Goal: Check status: Check status

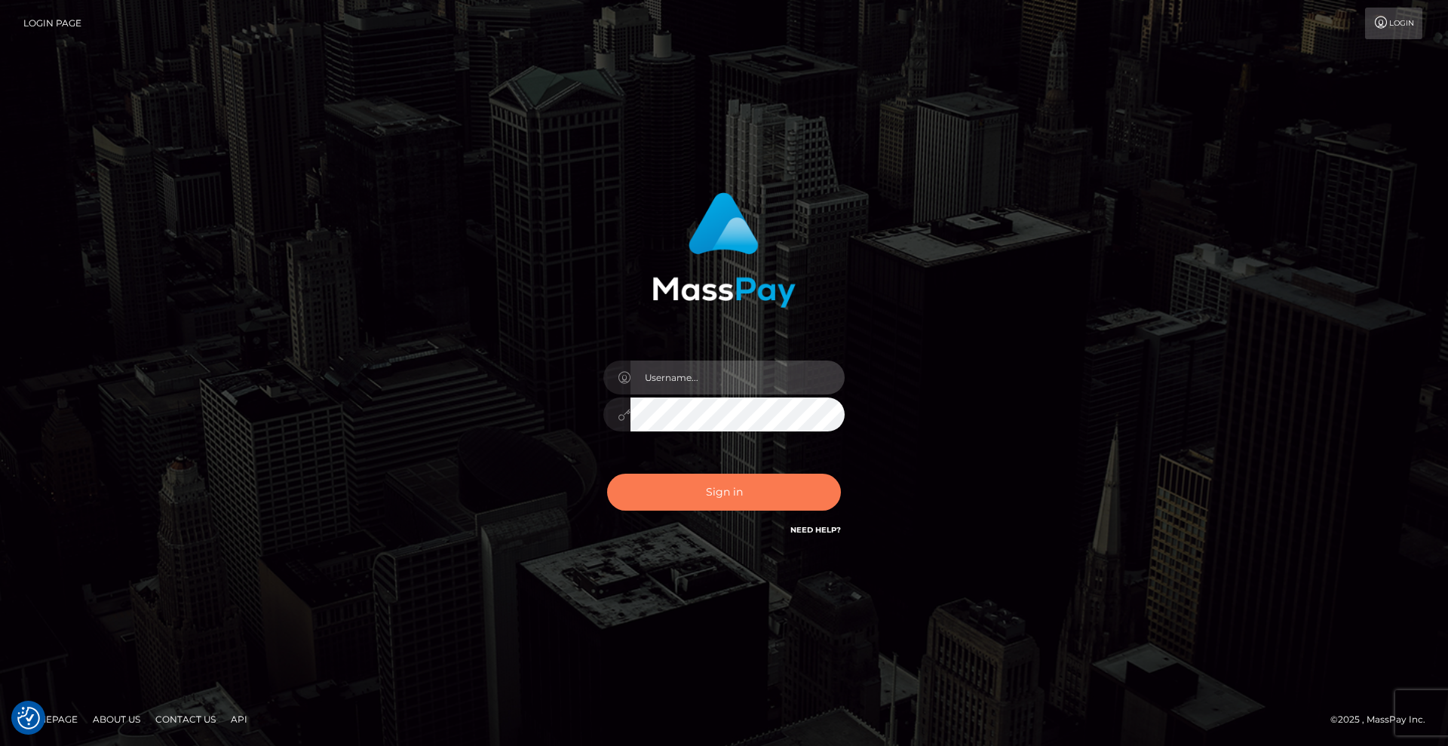
type input "Lady"
click at [751, 489] on button "Sign in" at bounding box center [724, 491] width 234 height 37
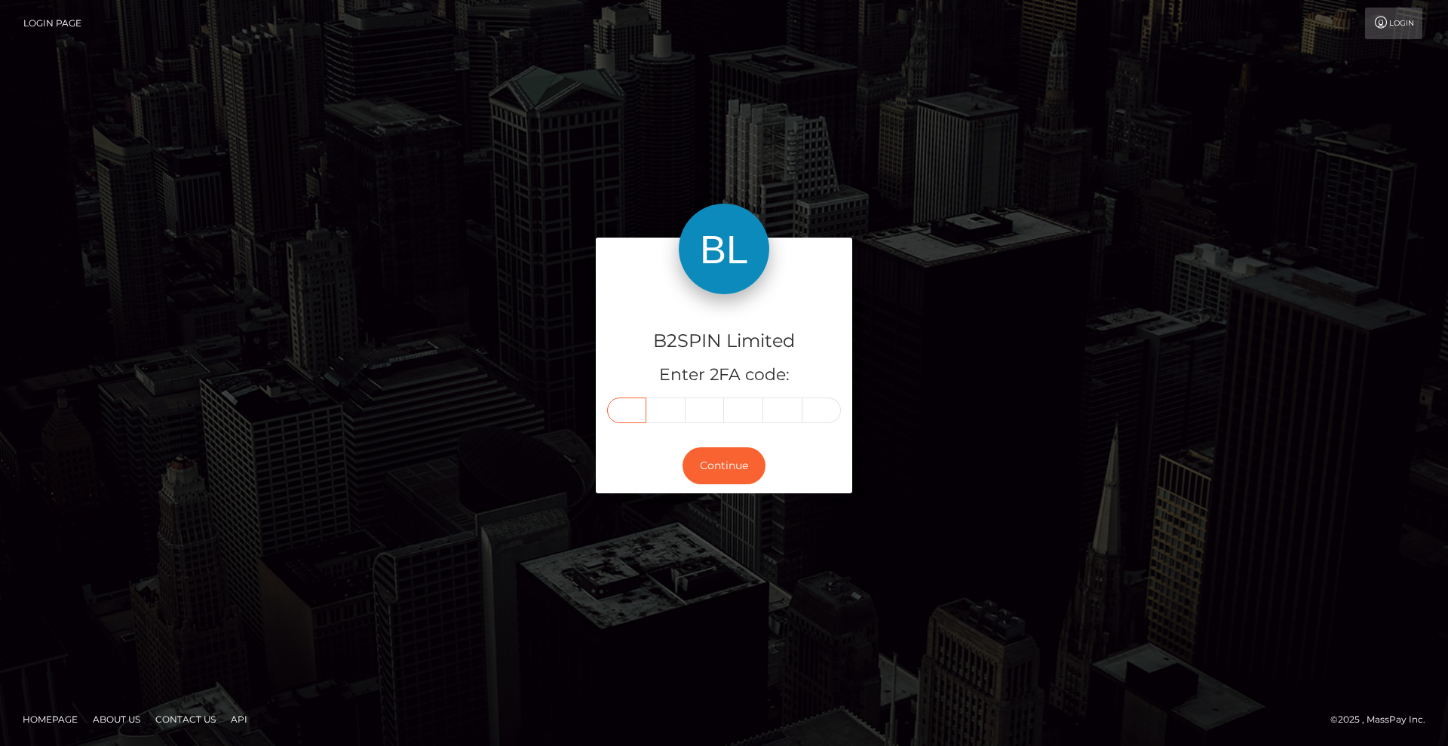
drag, startPoint x: 623, startPoint y: 410, endPoint x: 796, endPoint y: 387, distance: 175.0
click at [623, 410] on input "text" at bounding box center [626, 410] width 39 height 26
type input "4"
type input "2"
type input "9"
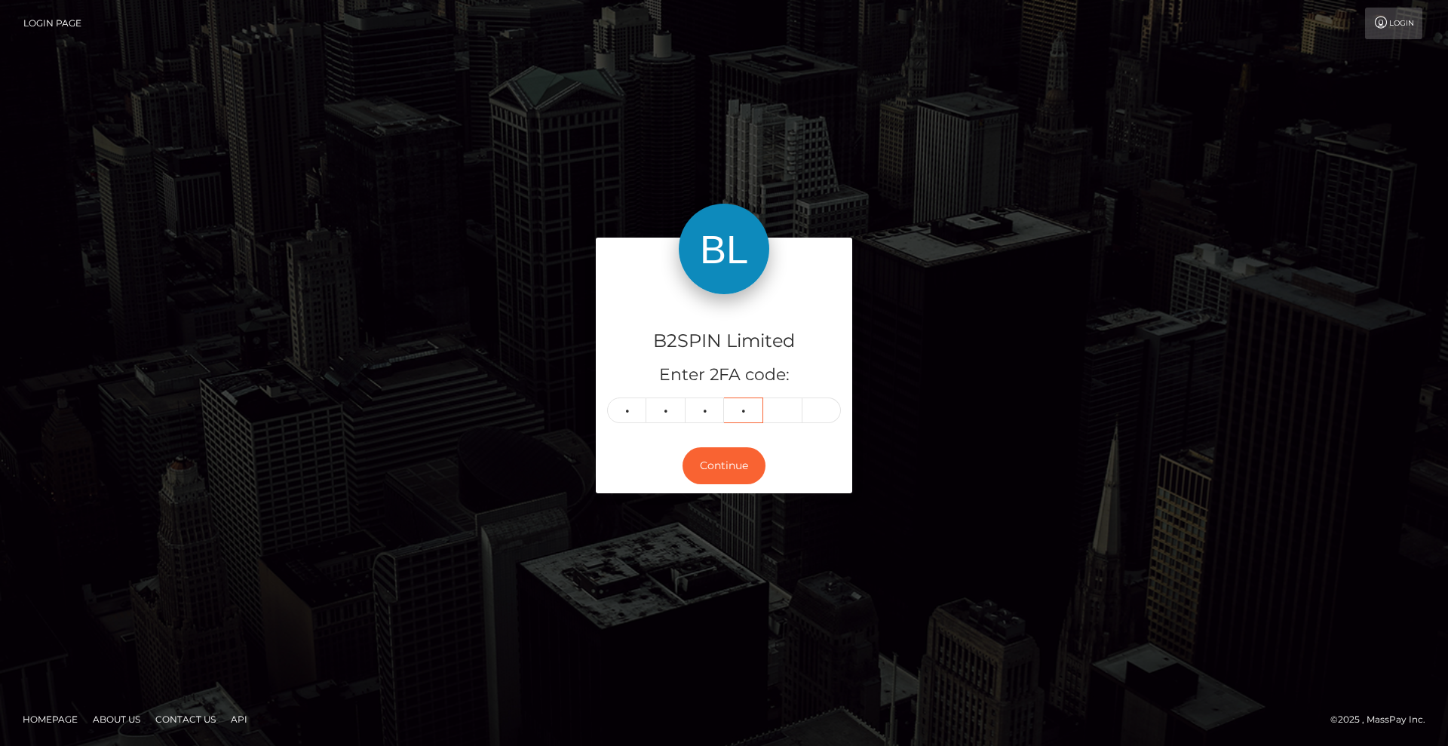
type input "2"
type input "0"
type input "5"
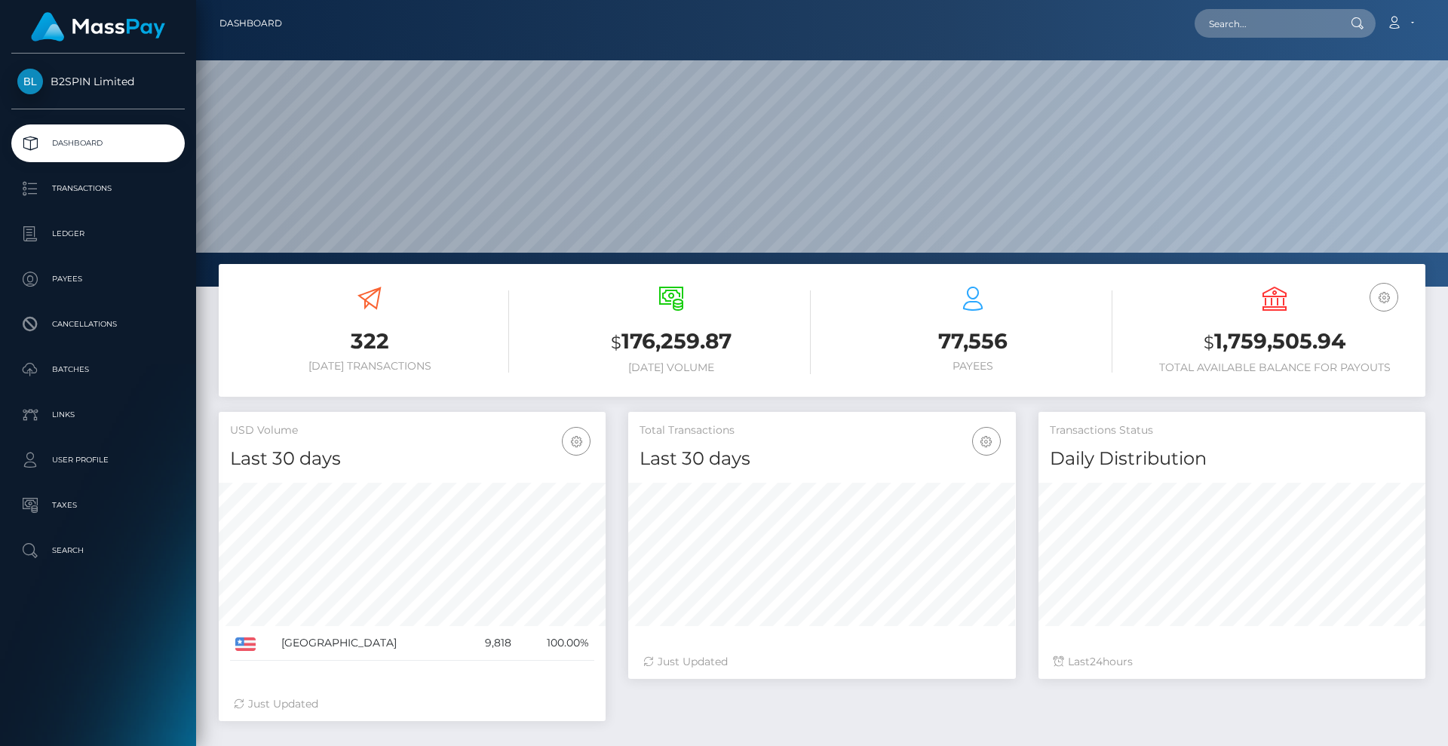
scroll to position [268, 388]
drag, startPoint x: 1362, startPoint y: 333, endPoint x: 1200, endPoint y: 332, distance: 161.4
click at [1200, 332] on h3 "$ 1,759,505.94" at bounding box center [1274, 341] width 279 height 31
copy h3 "$ 1,759,505.94"
